Goal: Task Accomplishment & Management: Complete application form

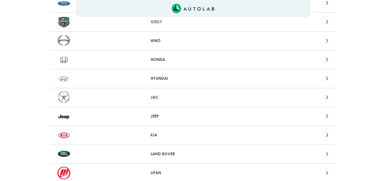
scroll to position [343, 0]
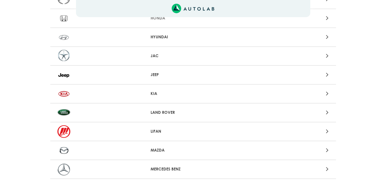
click at [327, 151] on icon at bounding box center [327, 149] width 3 height 7
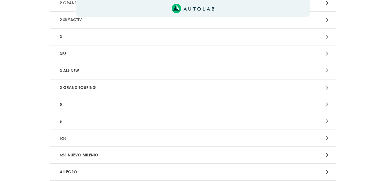
scroll to position [114, 0]
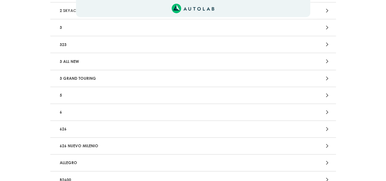
click at [328, 111] on icon at bounding box center [327, 111] width 3 height 7
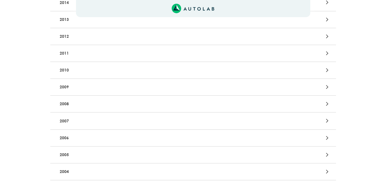
scroll to position [200, 0]
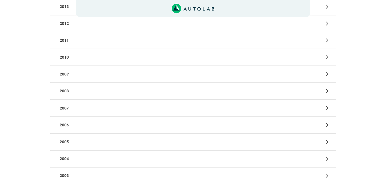
click at [327, 142] on icon at bounding box center [327, 141] width 3 height 7
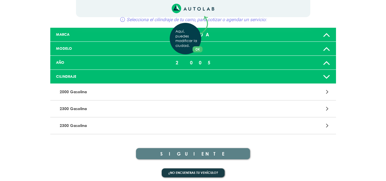
scroll to position [29, 0]
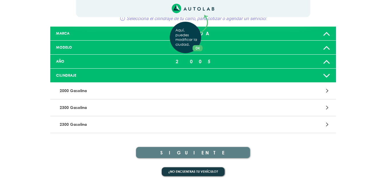
click at [327, 108] on div "Aquí, puedes modificar la ciudad. OK .aex,.bex{fill:none!important;stroke:#50c4…" at bounding box center [193, 61] width 386 height 181
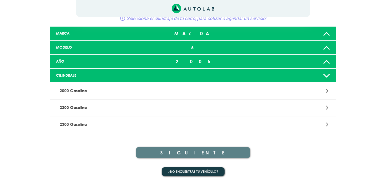
click at [327, 106] on icon at bounding box center [327, 107] width 3 height 7
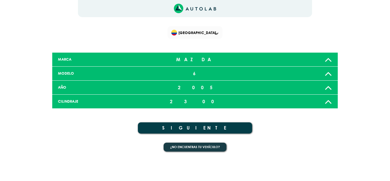
click at [194, 128] on button "SIGUIENTE" at bounding box center [195, 127] width 114 height 11
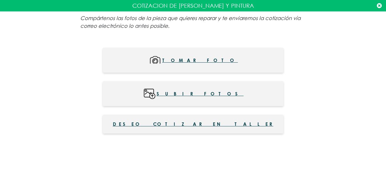
click at [202, 91] on span "Subir fotos" at bounding box center [199, 93] width 87 height 13
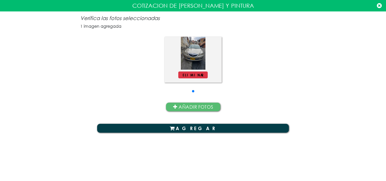
click at [199, 105] on button "Añadir fotos" at bounding box center [193, 107] width 54 height 9
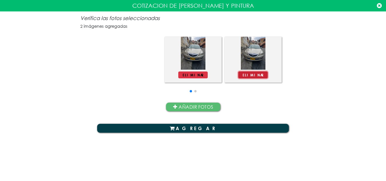
click at [256, 76] on button "Eliminar" at bounding box center [253, 74] width 30 height 7
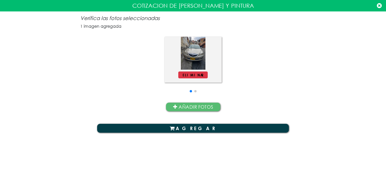
click at [200, 107] on button "Añadir fotos" at bounding box center [193, 107] width 54 height 9
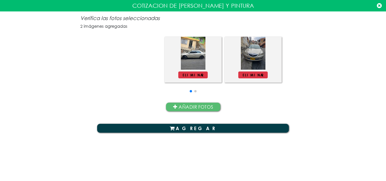
click at [257, 79] on div "Eliminar" at bounding box center [252, 76] width 57 height 13
click at [255, 80] on div "Eliminar" at bounding box center [252, 76] width 57 height 13
click at [192, 128] on button "AGREGAR" at bounding box center [193, 128] width 192 height 9
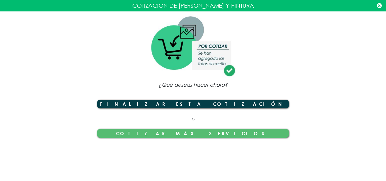
click at [196, 104] on button "Finalizar esta cotización" at bounding box center [193, 104] width 192 height 9
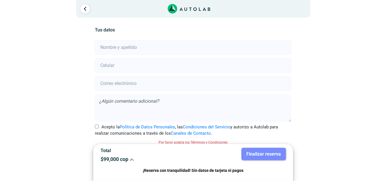
scroll to position [10, 0]
